Goal: Information Seeking & Learning: Find specific fact

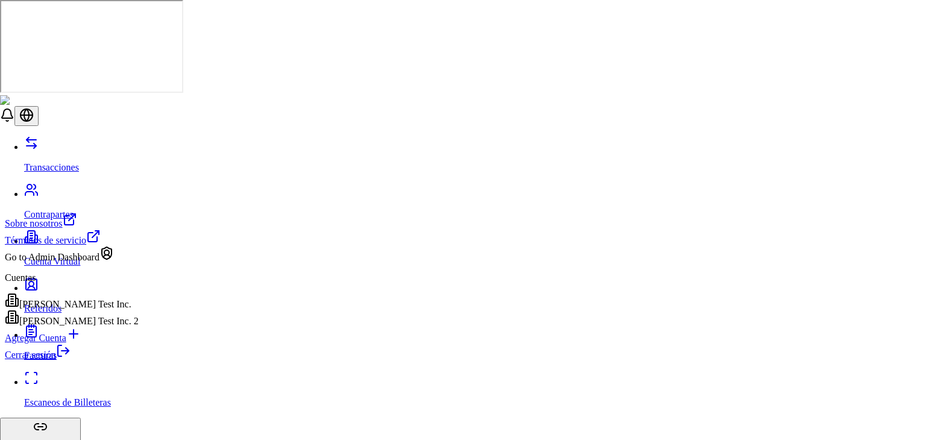
click at [100, 310] on div "[PERSON_NAME] Test Inc." at bounding box center [72, 301] width 134 height 17
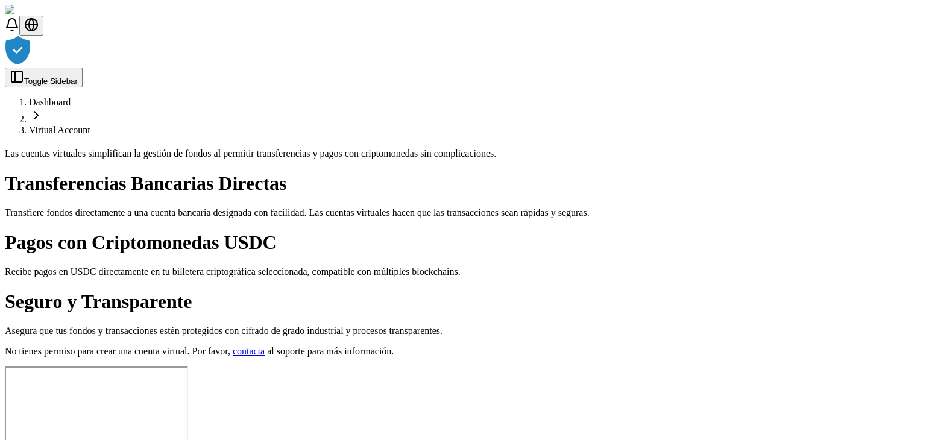
click at [686, 68] on div at bounding box center [463, 52] width 916 height 32
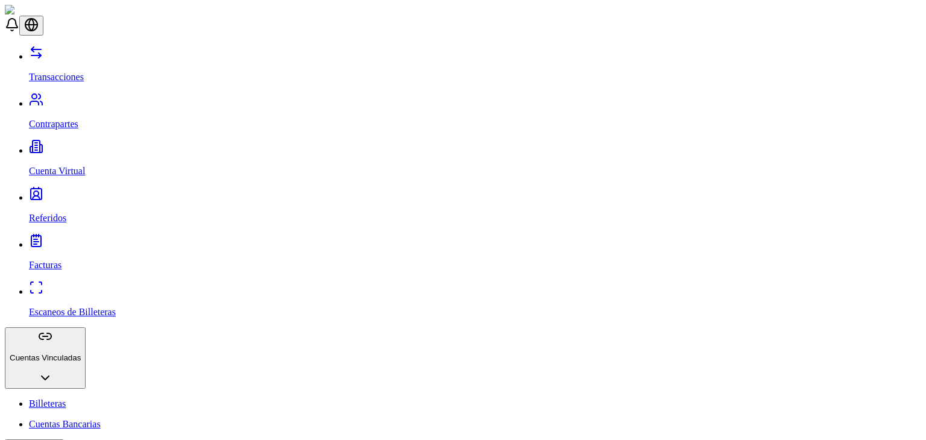
click at [72, 399] on link "Billeteras" at bounding box center [475, 404] width 892 height 11
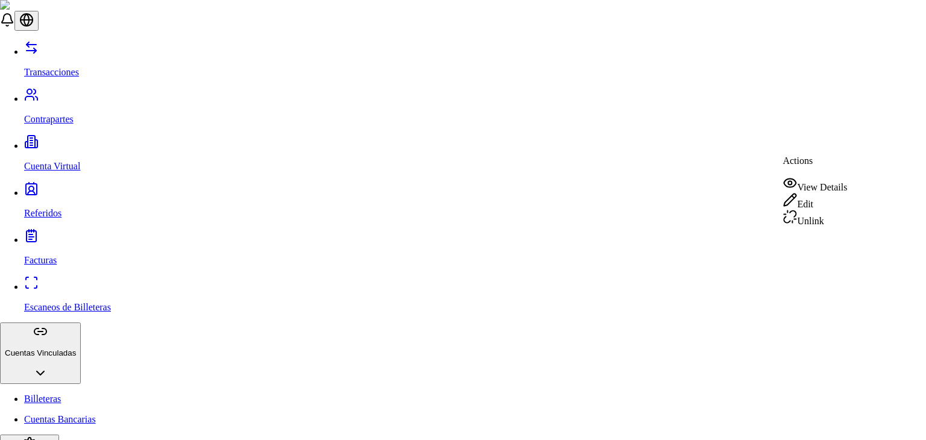
click at [813, 186] on div "View Details" at bounding box center [815, 184] width 65 height 17
